Goal: Information Seeking & Learning: Compare options

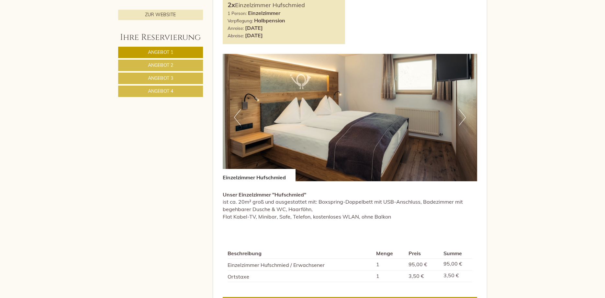
scroll to position [462, 0]
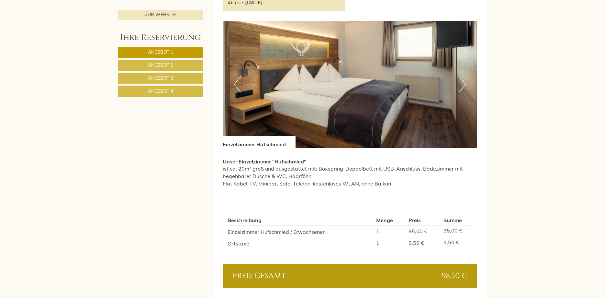
click at [148, 65] on span "Angebot 2" at bounding box center [160, 65] width 25 height 6
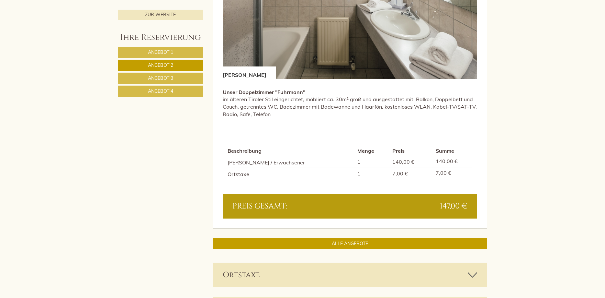
scroll to position [580, 0]
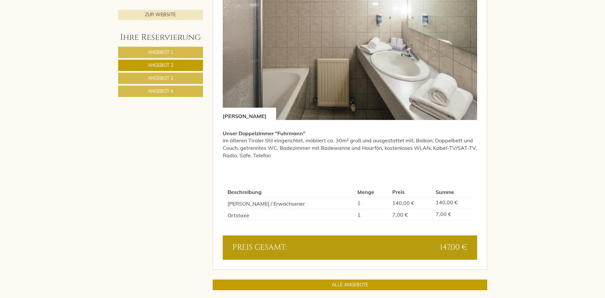
click at [158, 74] on link "Angebot 3" at bounding box center [160, 78] width 85 height 11
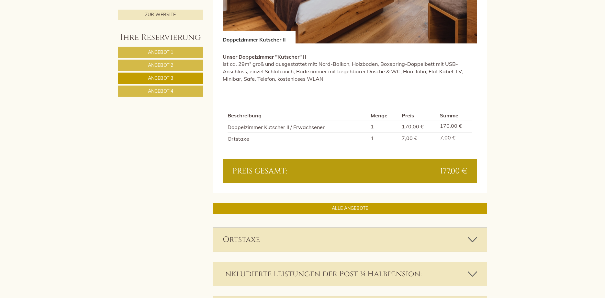
scroll to position [580, 0]
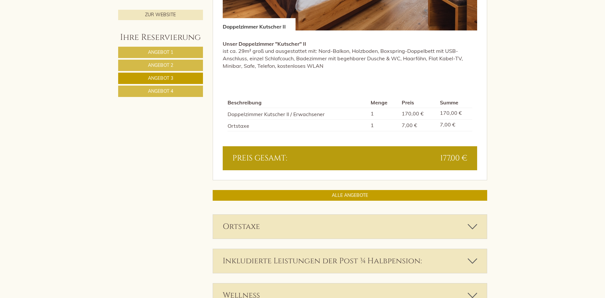
click at [176, 91] on link "Angebot 4" at bounding box center [160, 90] width 85 height 11
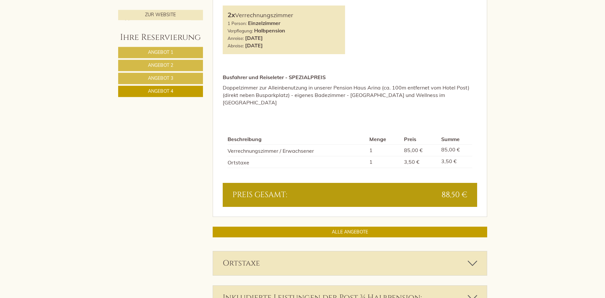
scroll to position [448, 0]
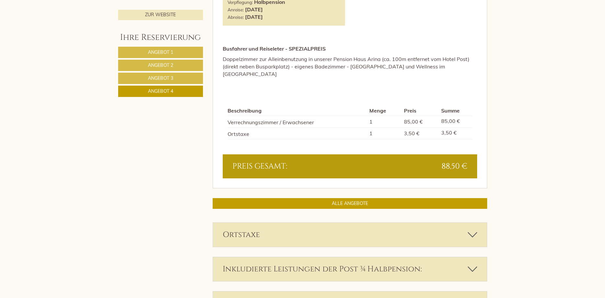
click at [169, 76] on span "Angebot 3" at bounding box center [160, 78] width 25 height 6
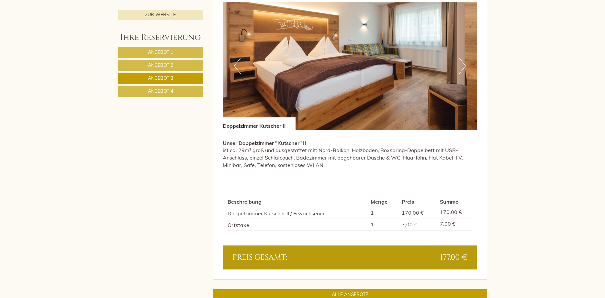
scroll to position [514, 0]
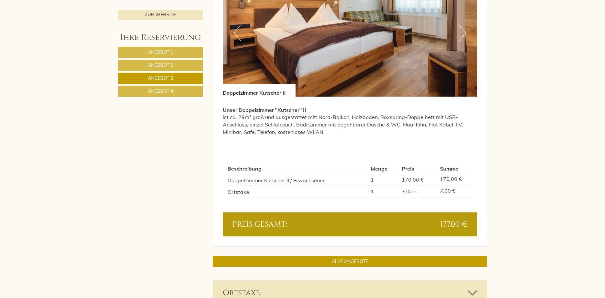
drag, startPoint x: 173, startPoint y: 67, endPoint x: 255, endPoint y: 96, distance: 86.8
click at [173, 67] on span "Angebot 2" at bounding box center [160, 65] width 25 height 6
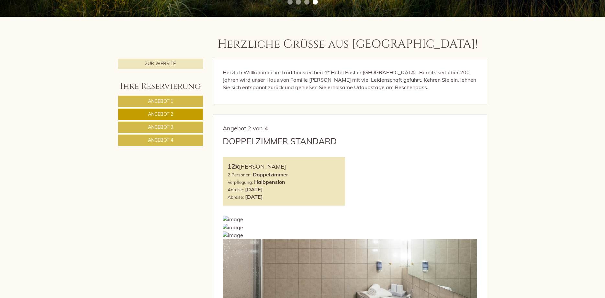
scroll to position [250, 0]
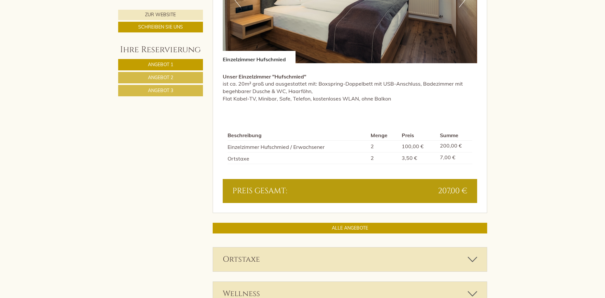
click at [178, 80] on link "Angebot 2" at bounding box center [160, 77] width 85 height 11
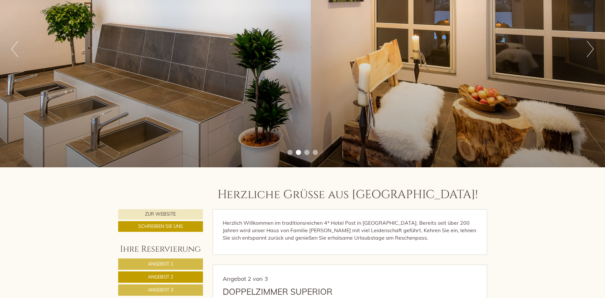
scroll to position [52, 0]
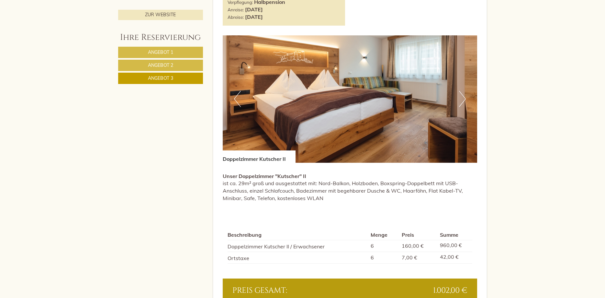
scroll to position [349, 0]
